Goal: Information Seeking & Learning: Learn about a topic

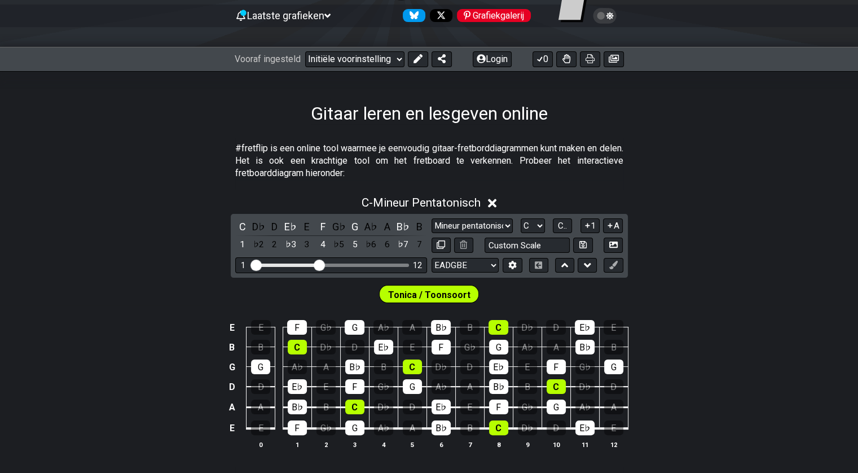
scroll to position [169, 0]
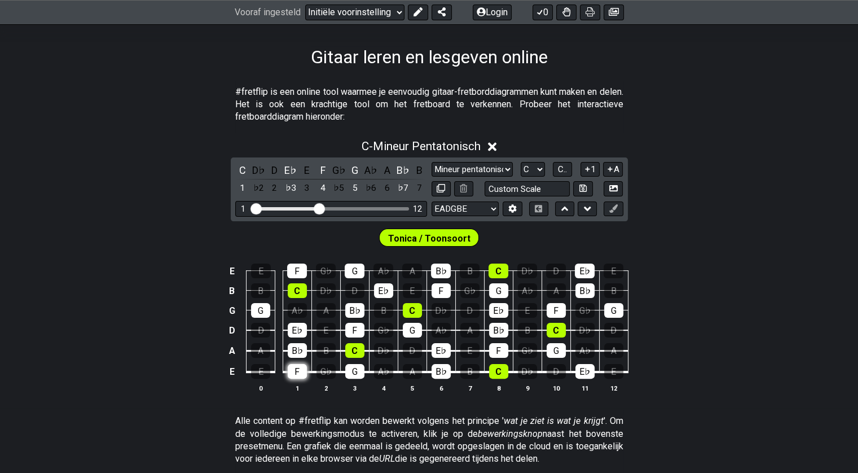
click at [295, 370] on font "F" at bounding box center [296, 371] width 5 height 11
click at [342, 373] on table "E E F G♭ G A♭ A B♭ B C D♭ D E♭ E B B C D♭ D E♭ E F G♭ G A♭ A B♭ B G G A♭ A B♭ B…" at bounding box center [426, 317] width 403 height 133
click at [351, 372] on font "G" at bounding box center [354, 371] width 6 height 11
click at [290, 371] on div "F" at bounding box center [297, 371] width 19 height 15
click at [357, 371] on font "G" at bounding box center [355, 371] width 6 height 11
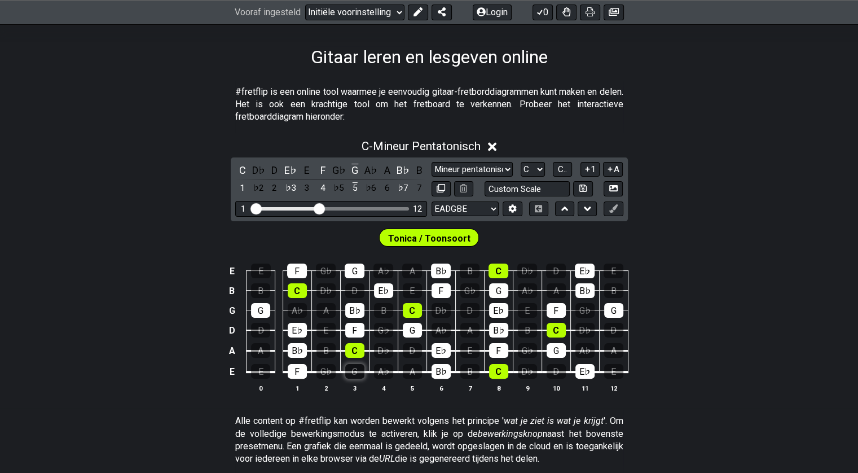
click at [354, 372] on font "G" at bounding box center [354, 371] width 6 height 11
click at [442, 238] on font "Tonica / Toonsoort" at bounding box center [429, 238] width 82 height 11
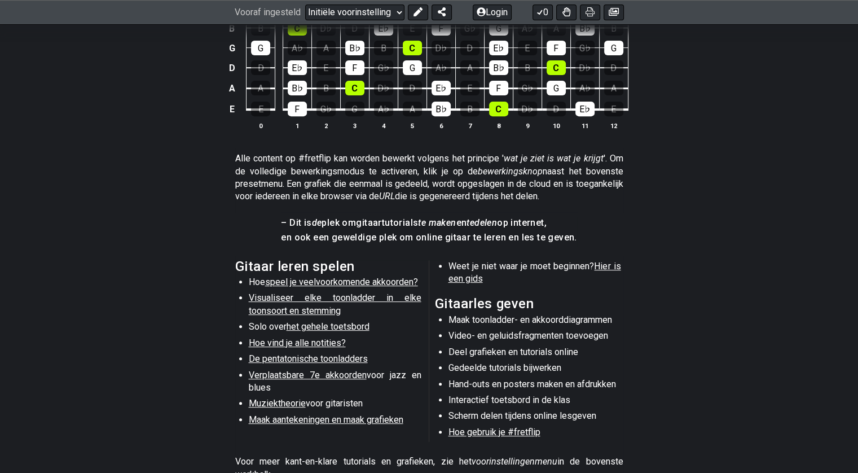
scroll to position [451, 0]
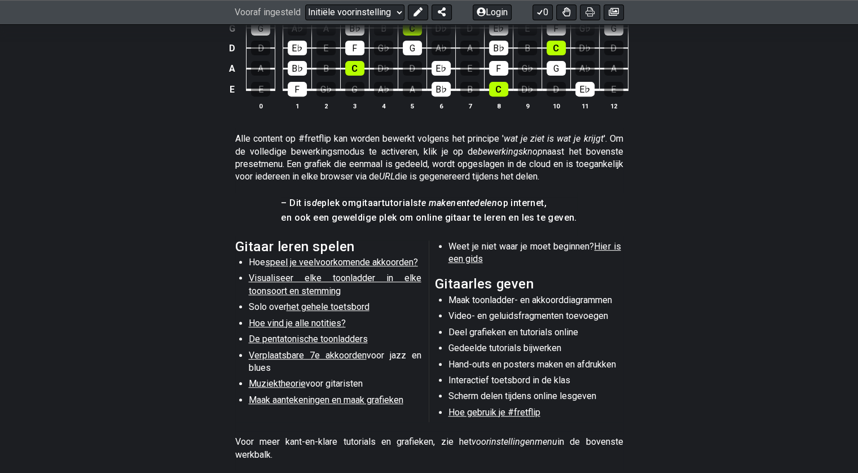
click at [354, 262] on font "speel je veelvoorkomende akkoorden?" at bounding box center [341, 262] width 153 height 11
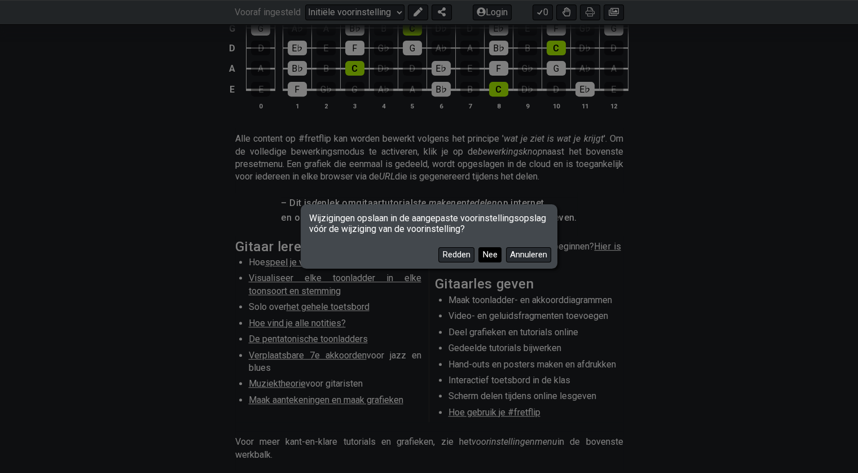
click at [491, 259] on font "Nee" at bounding box center [489, 254] width 15 height 10
select select "/common-guitar-chords"
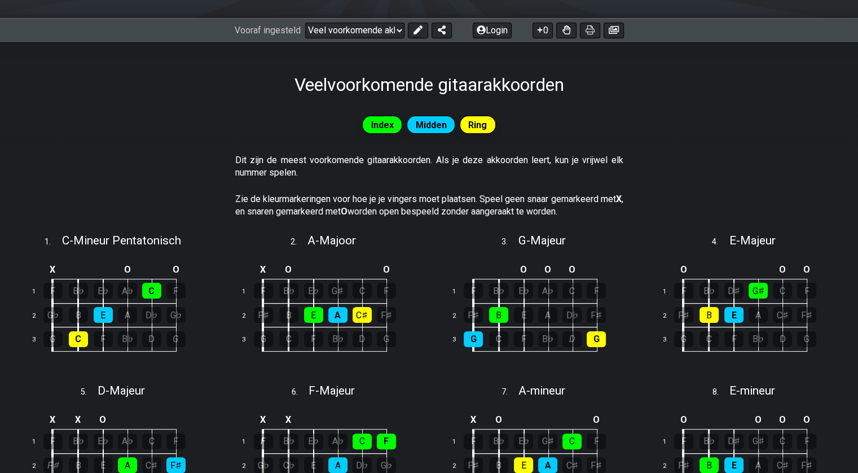
scroll to position [169, 0]
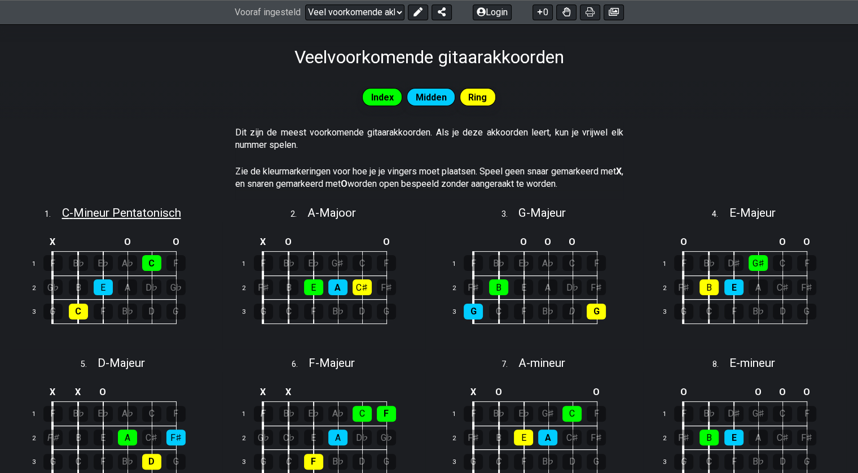
click at [117, 215] on font "Mineur Pentatonisch" at bounding box center [127, 213] width 108 height 14
select select "C"
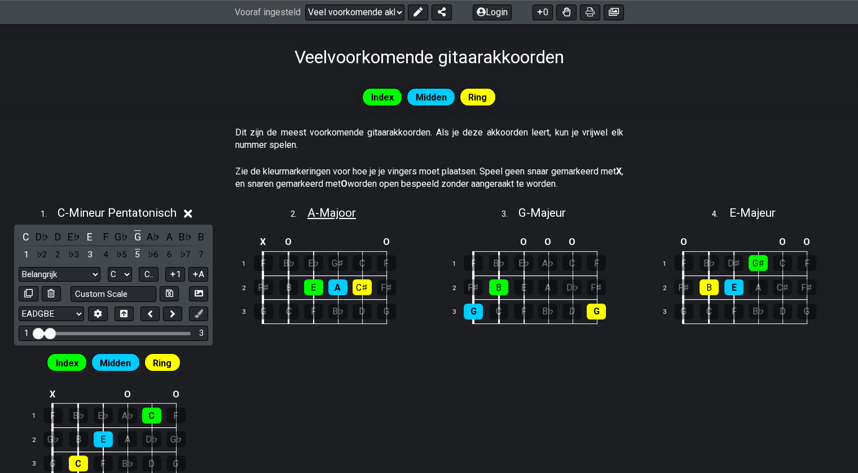
click at [333, 216] on font "Majoor" at bounding box center [337, 213] width 37 height 14
select select "A"
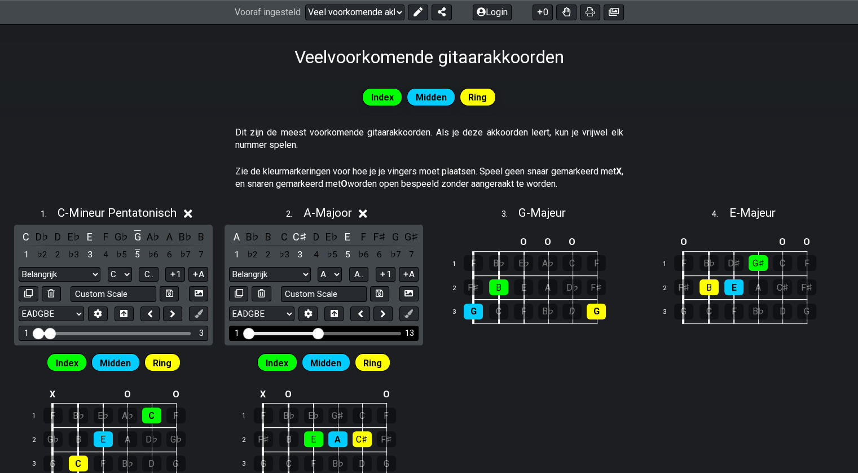
drag, startPoint x: 264, startPoint y: 331, endPoint x: 319, endPoint y: 330, distance: 55.3
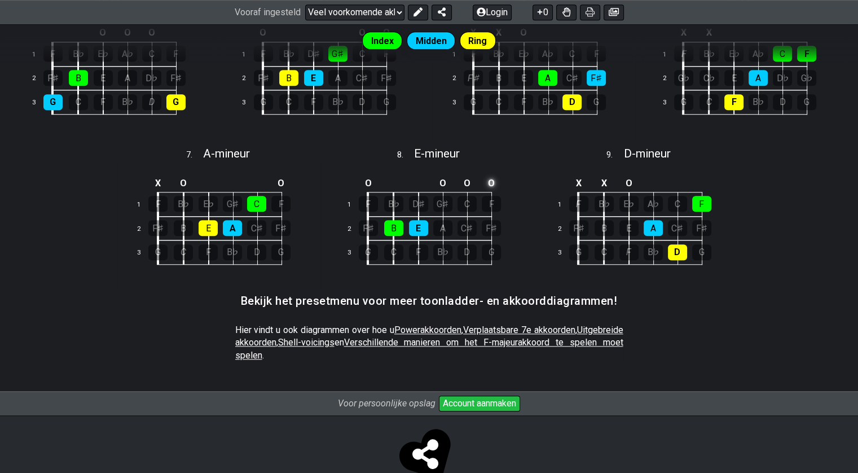
scroll to position [986, 0]
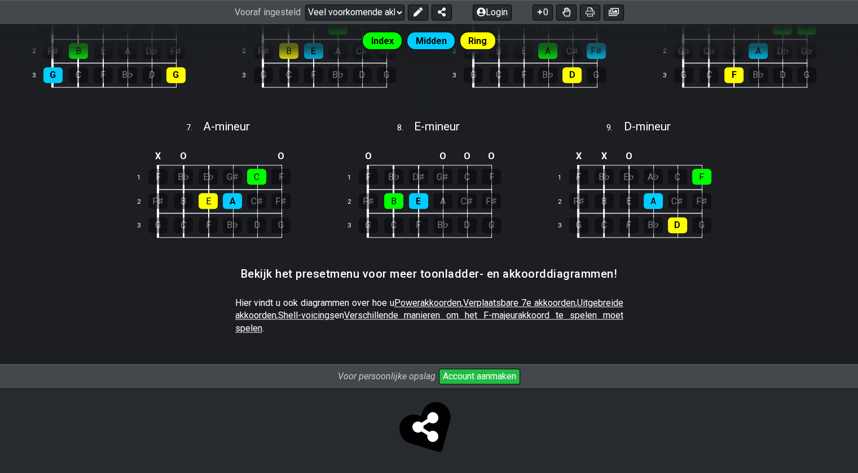
click at [438, 300] on font "Powerakkoorden" at bounding box center [427, 302] width 67 height 11
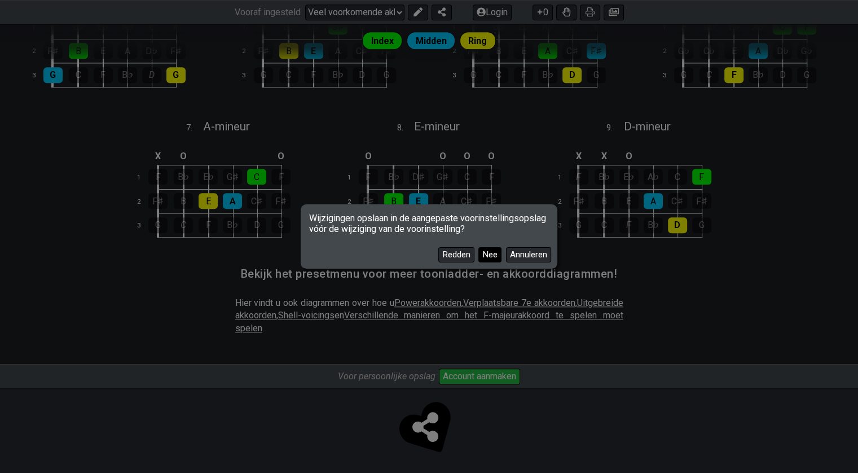
click at [489, 258] on font "Nee" at bounding box center [489, 254] width 15 height 10
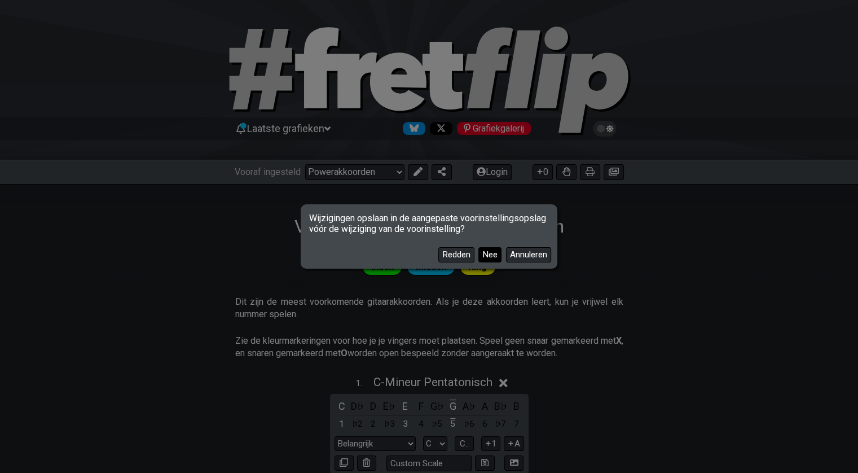
select select "/power-chords"
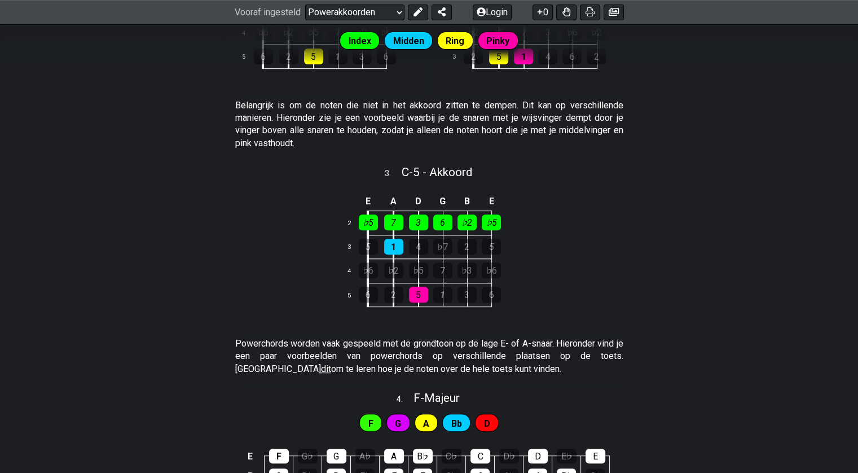
scroll to position [67, 0]
